Goal: Find specific page/section: Find specific page/section

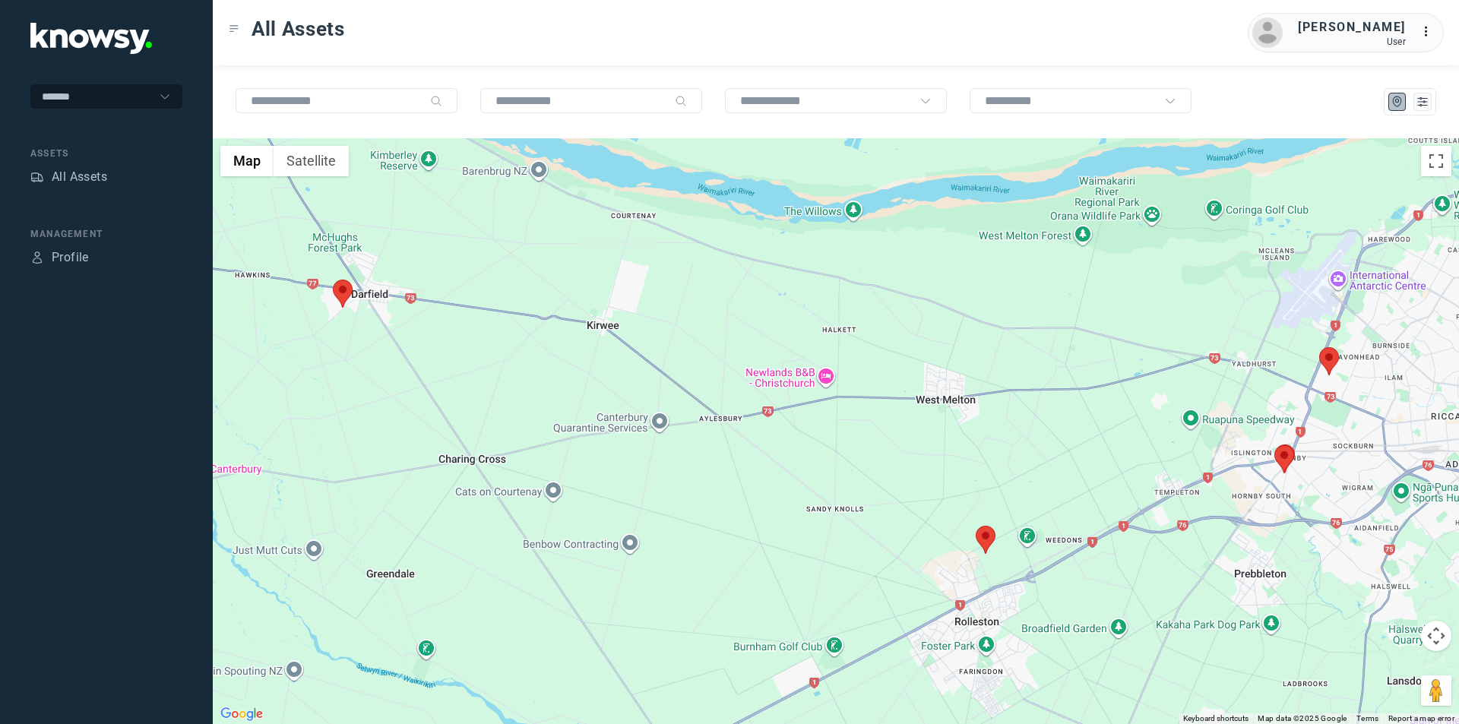
click at [976, 526] on area at bounding box center [976, 526] width 0 height 0
click at [983, 526] on span "View Asset" at bounding box center [980, 531] width 62 height 11
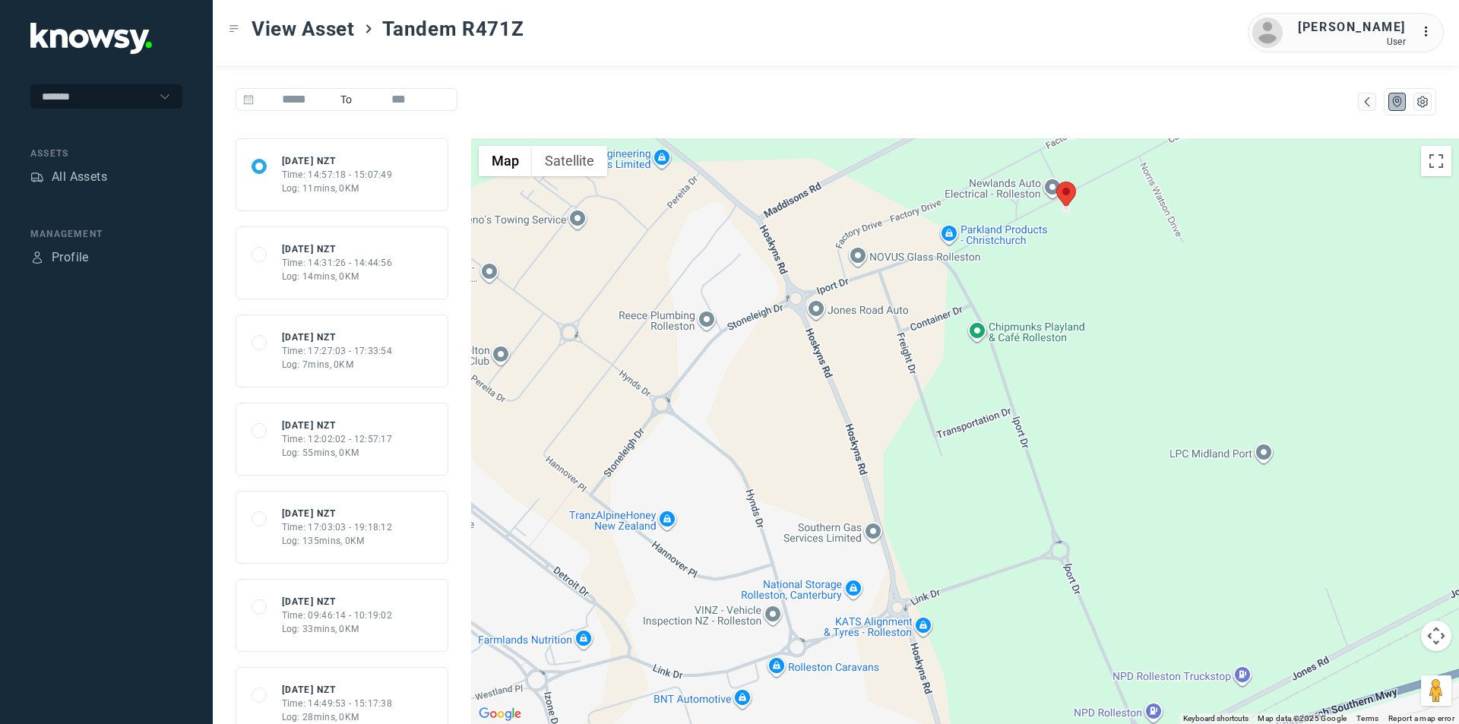
click at [333, 433] on div "Time: 12:02:02 - 12:57:17" at bounding box center [337, 439] width 111 height 14
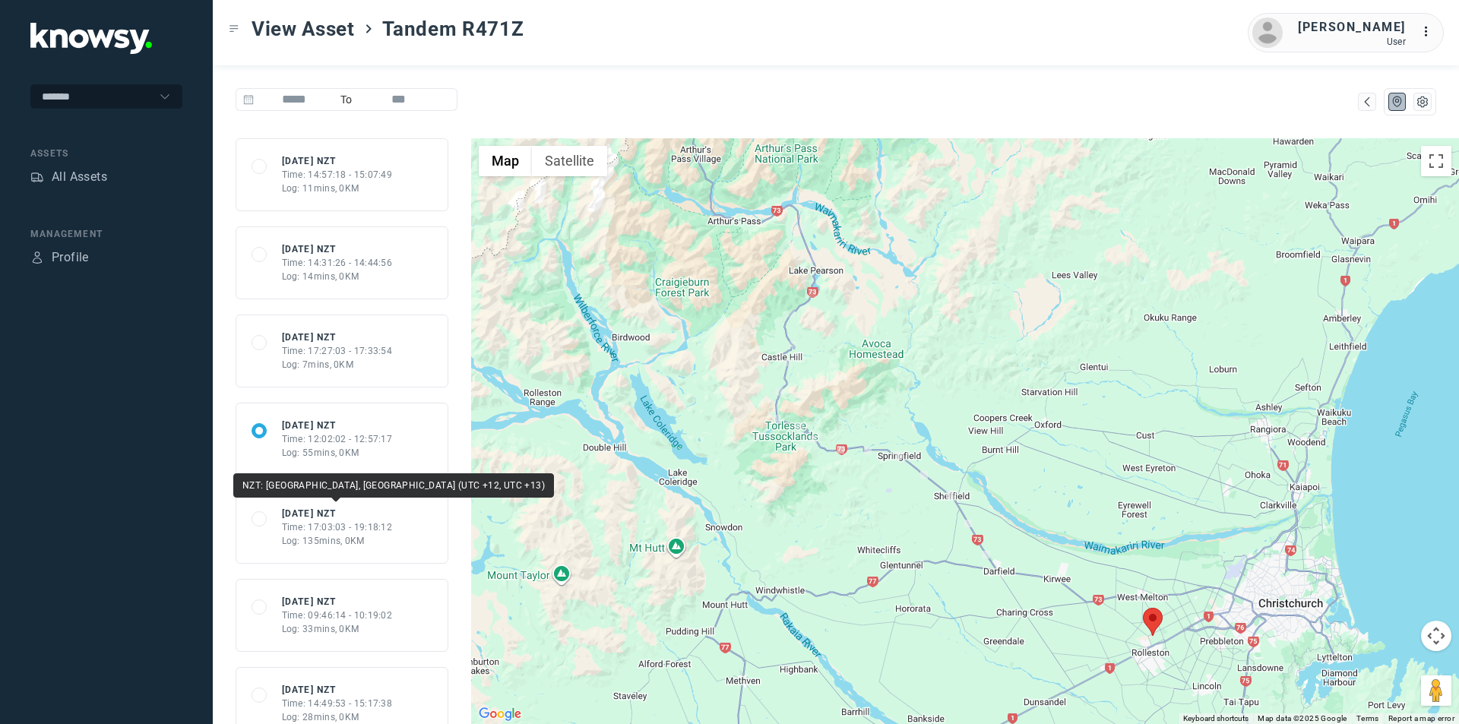
click at [331, 511] on div "[DATE] NZT" at bounding box center [337, 514] width 111 height 14
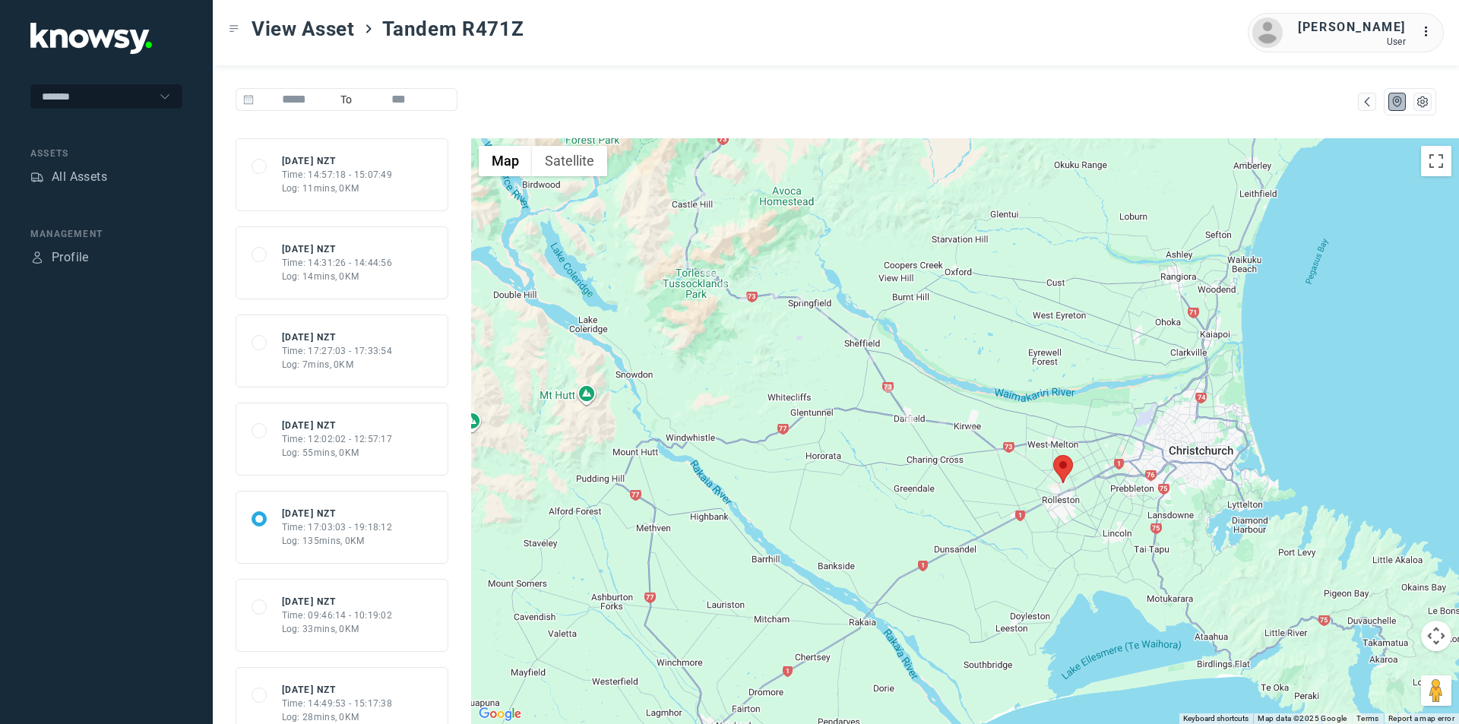
drag, startPoint x: 849, startPoint y: 564, endPoint x: 913, endPoint y: 396, distance: 179.9
click at [840, 397] on div at bounding box center [965, 431] width 988 height 586
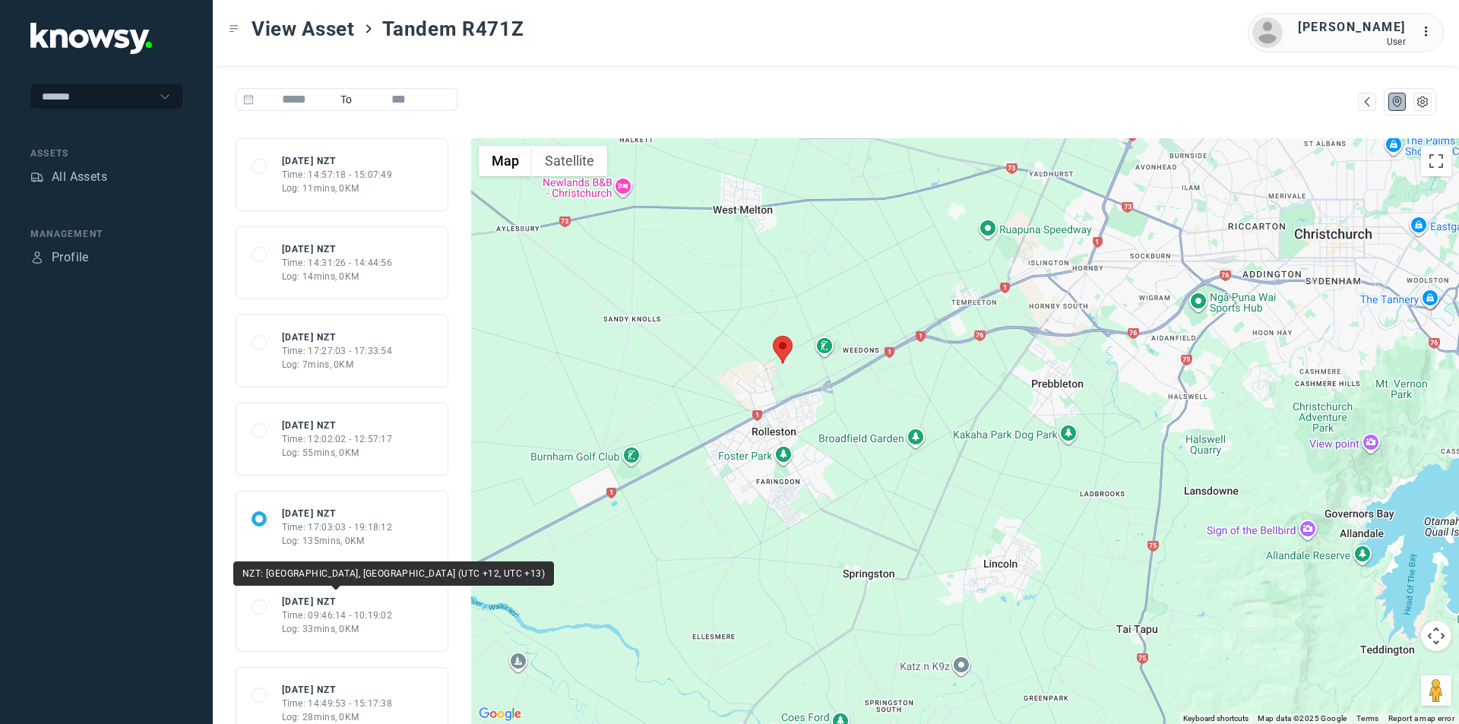
click at [324, 599] on div "[DATE] NZT" at bounding box center [337, 602] width 111 height 14
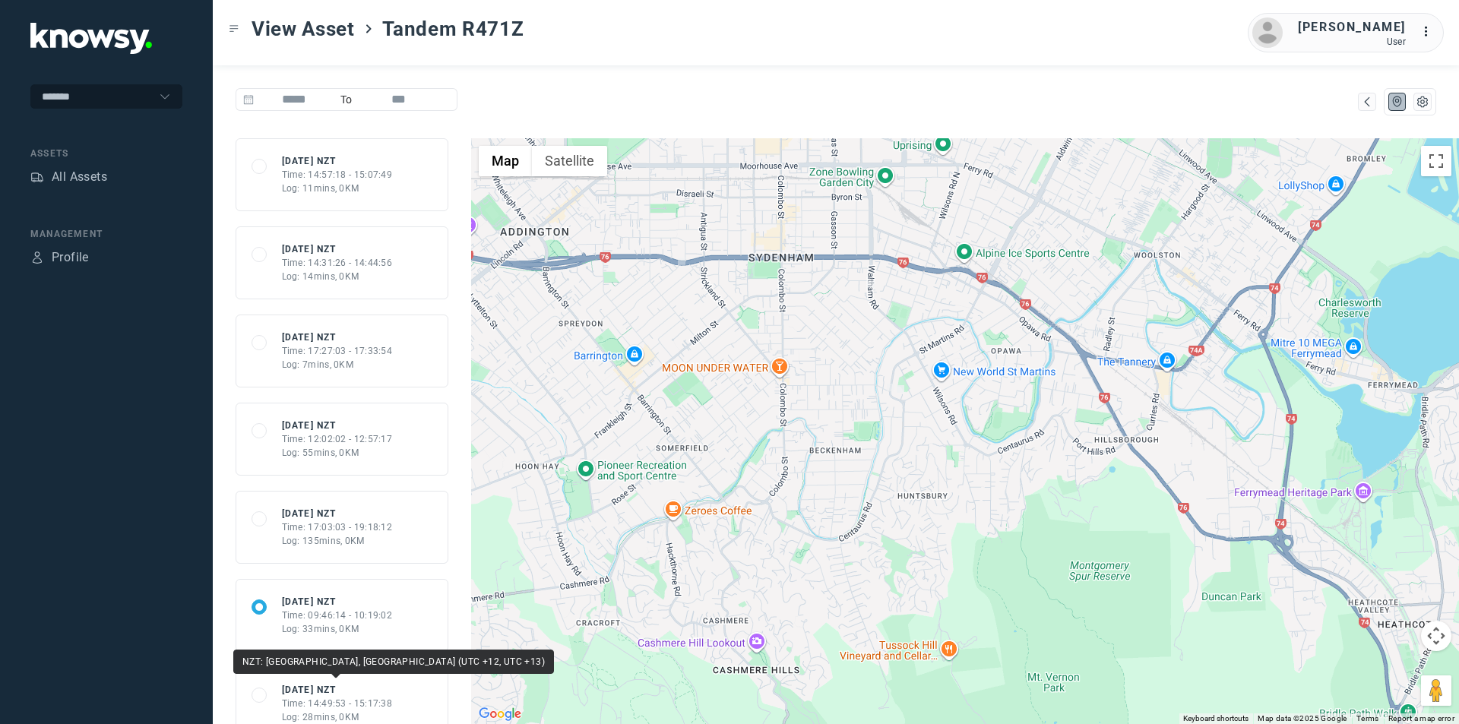
click at [359, 684] on div "[DATE] NZT" at bounding box center [337, 690] width 111 height 14
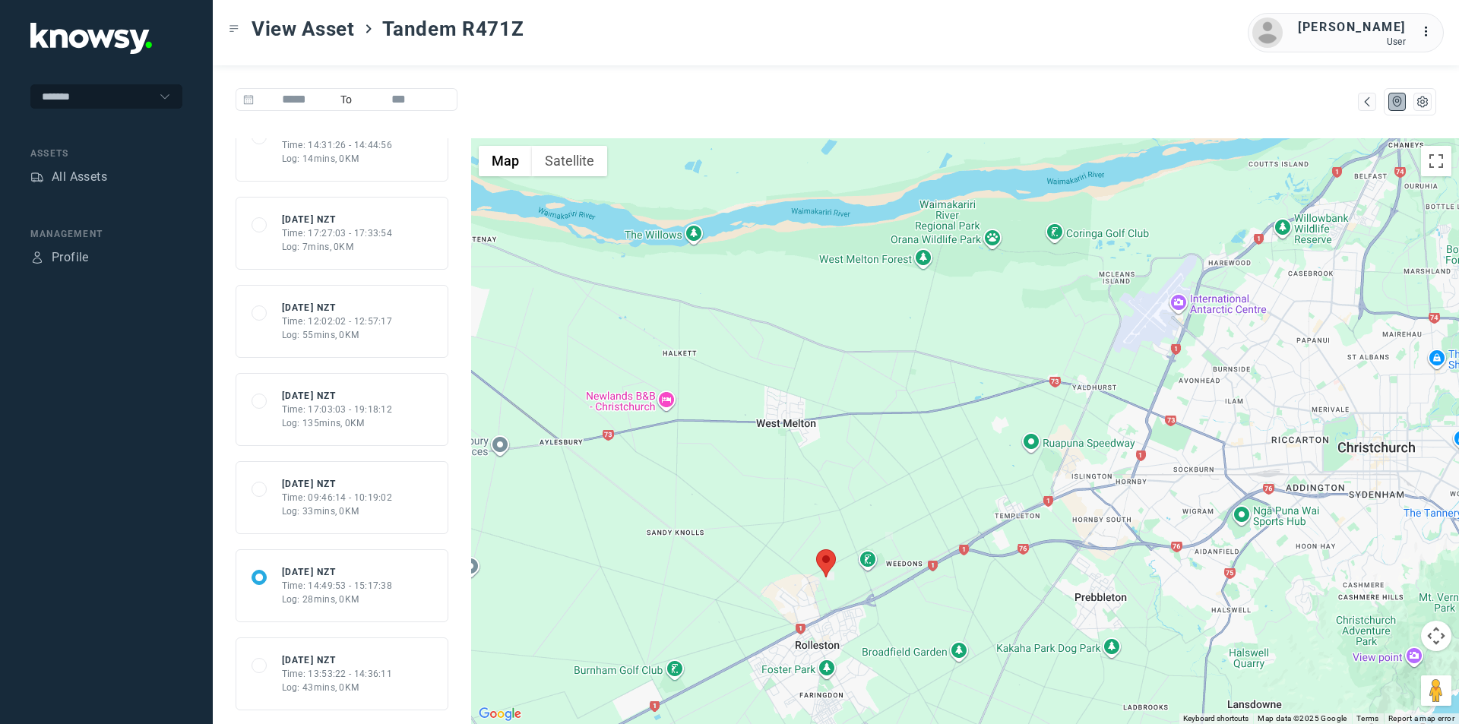
scroll to position [152, 0]
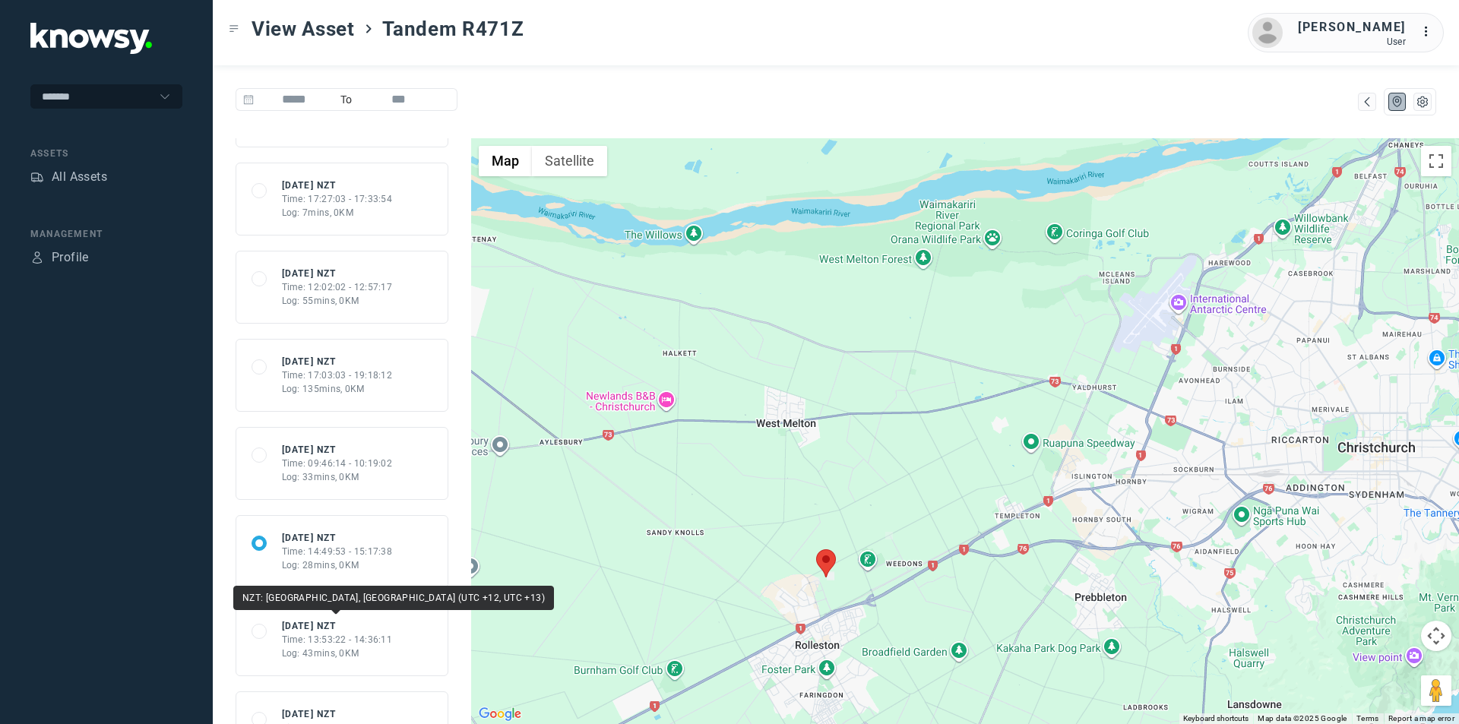
click at [320, 628] on div "[DATE] NZT" at bounding box center [337, 626] width 111 height 14
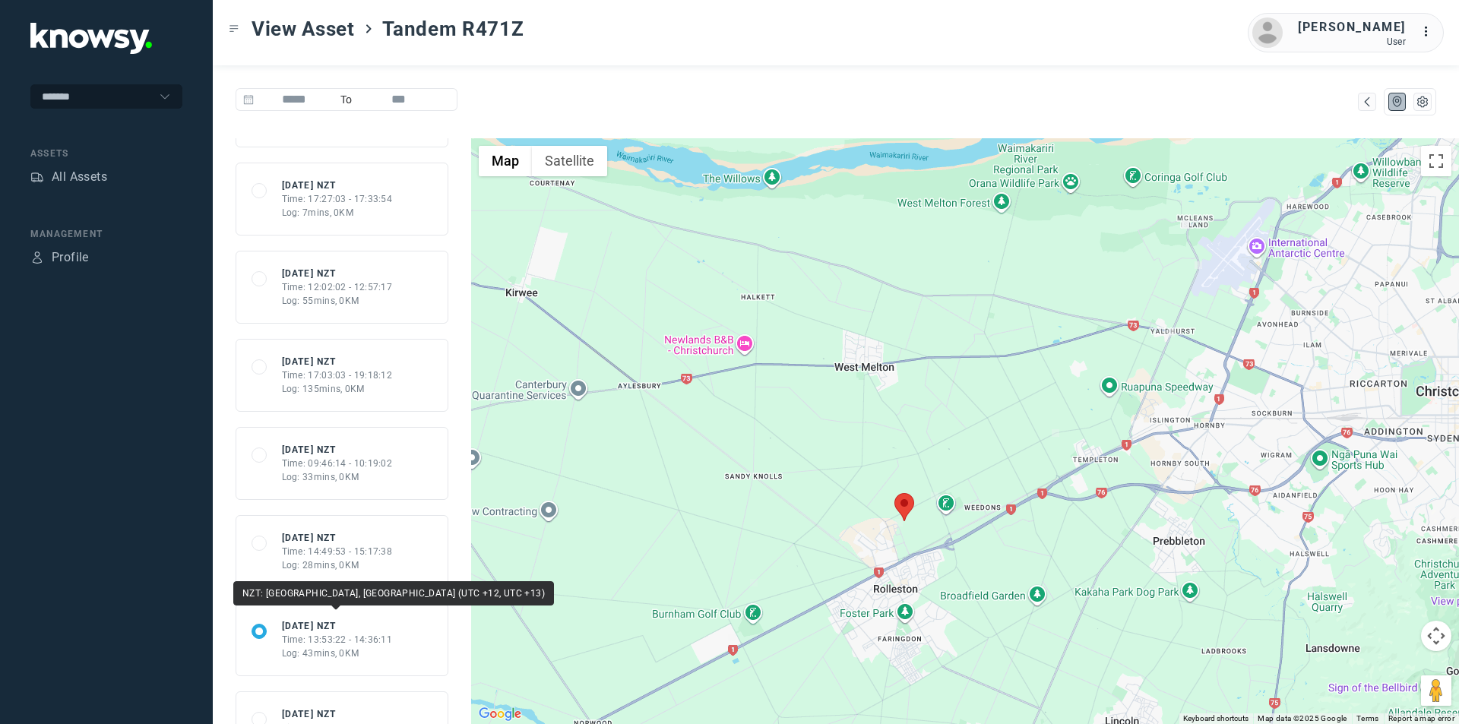
scroll to position [228, 0]
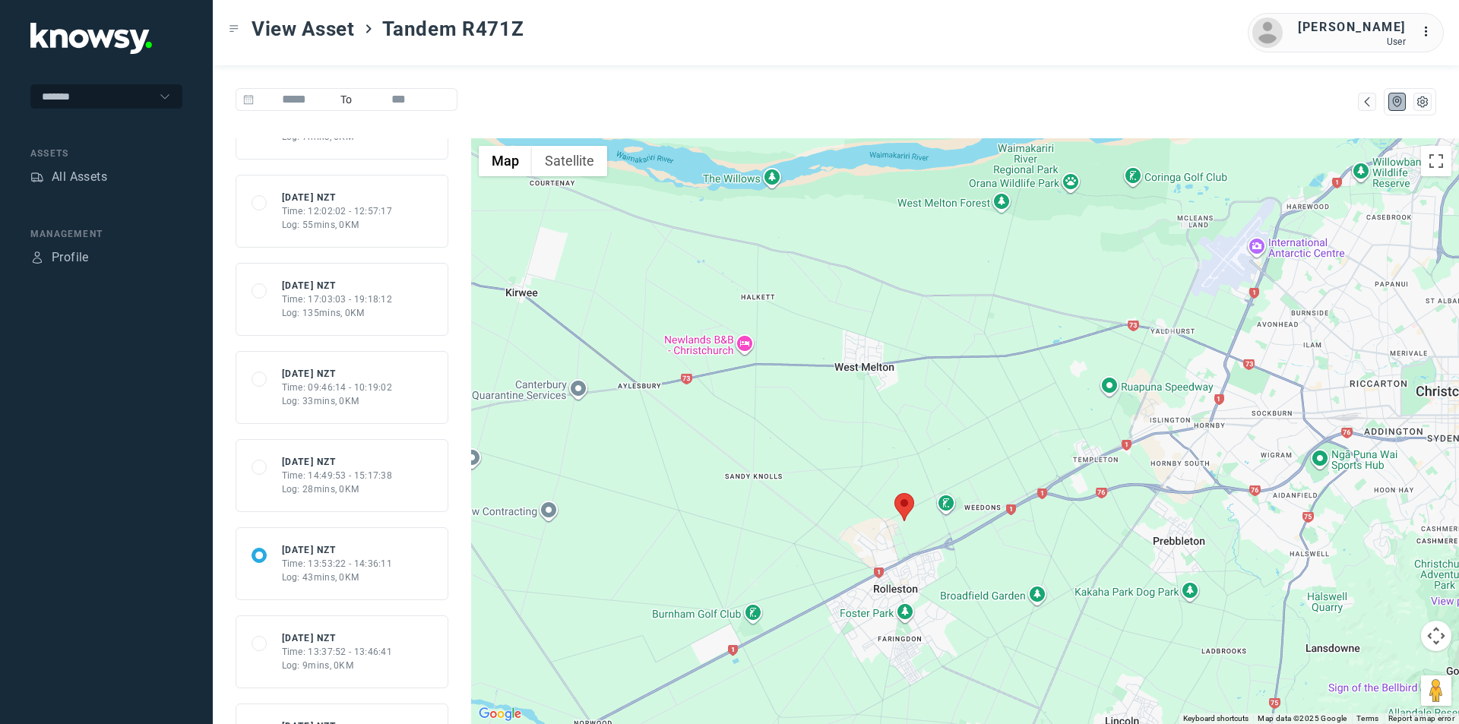
click at [324, 626] on div "68df1b60e8a82603a92249aa [DATE] NZT Time: 13:37:52 - 13:46:41 Log: 9mins, 0KM" at bounding box center [342, 652] width 213 height 73
